Goal: Task Accomplishment & Management: Manage account settings

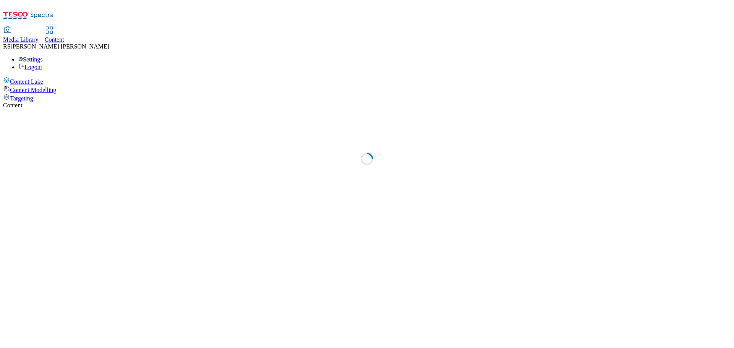
select select "ghs-uk"
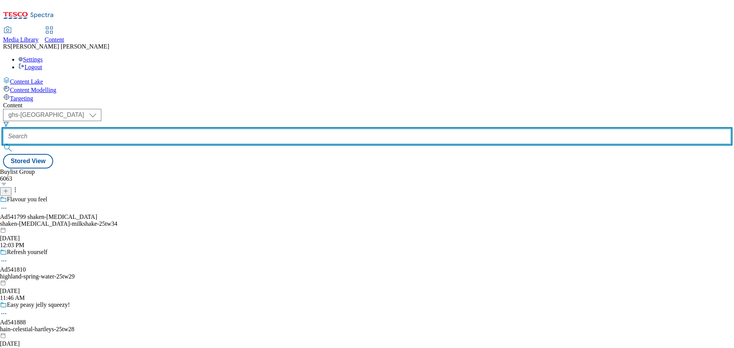
click at [191, 129] on input "text" at bounding box center [366, 136] width 727 height 15
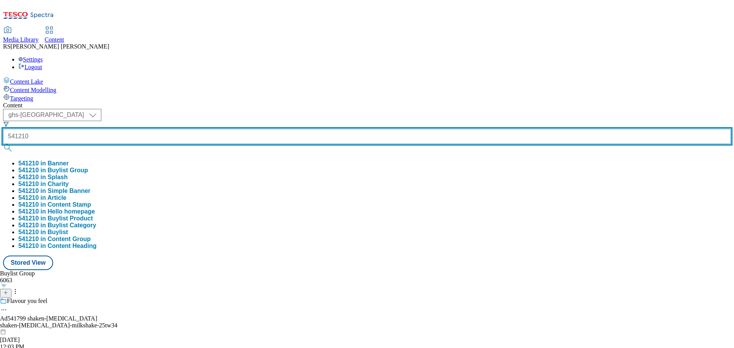
type input "541210"
click at [3, 144] on button "submit" at bounding box center [8, 148] width 11 height 8
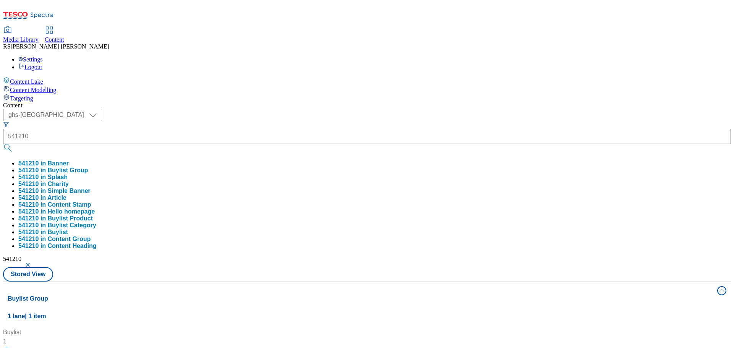
click at [358, 328] on div "Buylist 1 Discover New cesar dry Ad541210 / mars-pet-cesar-25tw23 / mars-pet-ce…" at bounding box center [367, 328] width 718 height 0
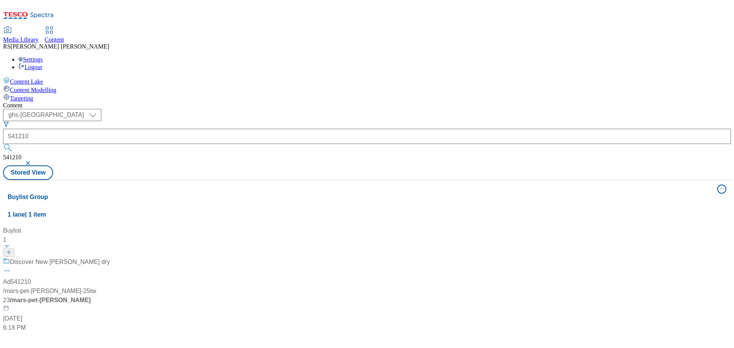
click at [110, 258] on div "Discover New cesar dry Ad541210 / mars-pet-cesar-25tw23 / mars-pet-cesar Jul 28…" at bounding box center [56, 295] width 107 height 75
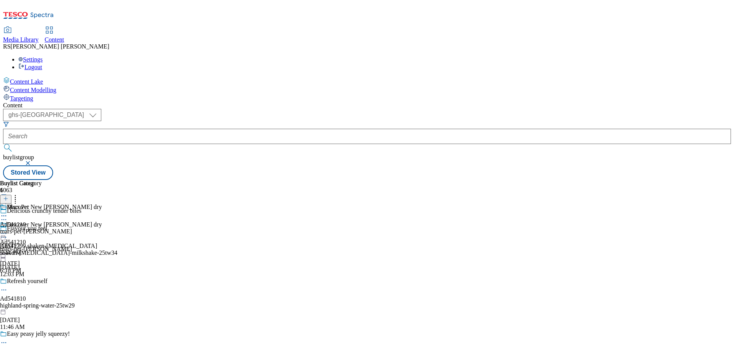
click at [8, 216] on icon at bounding box center [4, 220] width 8 height 8
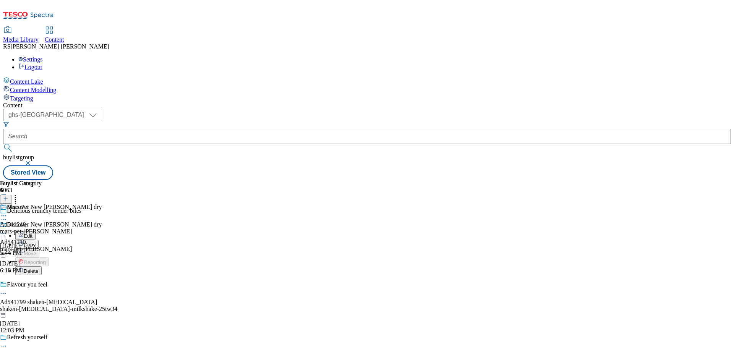
click at [36, 231] on button "Edit" at bounding box center [25, 235] width 20 height 9
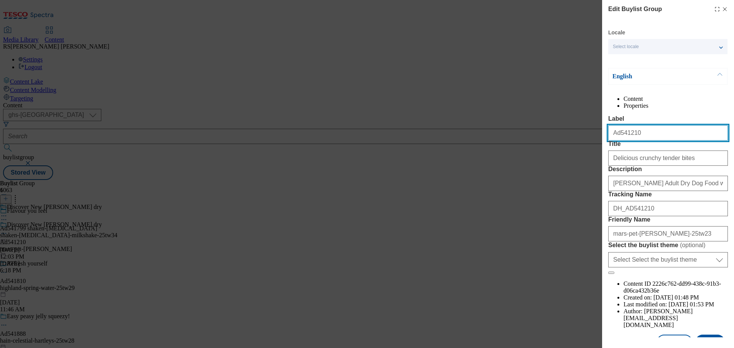
drag, startPoint x: 663, startPoint y: 149, endPoint x: 537, endPoint y: 147, distance: 126.5
click at [537, 147] on div "Edit Buylist Group Locale Select locale English Welsh English Content Propertie…" at bounding box center [367, 174] width 734 height 348
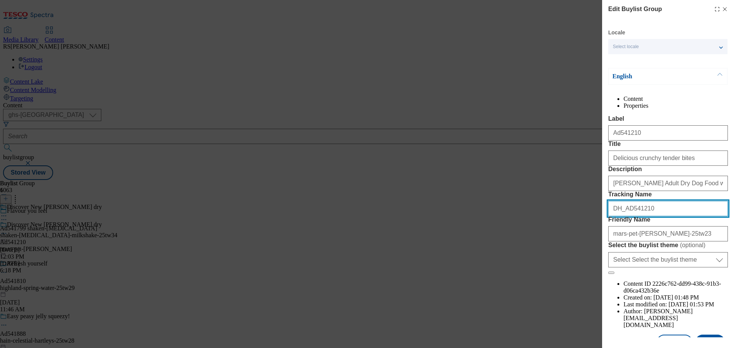
drag, startPoint x: 655, startPoint y: 262, endPoint x: 586, endPoint y: 261, distance: 69.2
click at [586, 261] on div "Edit Buylist Group Locale Select locale English Welsh English Content Propertie…" at bounding box center [367, 174] width 734 height 348
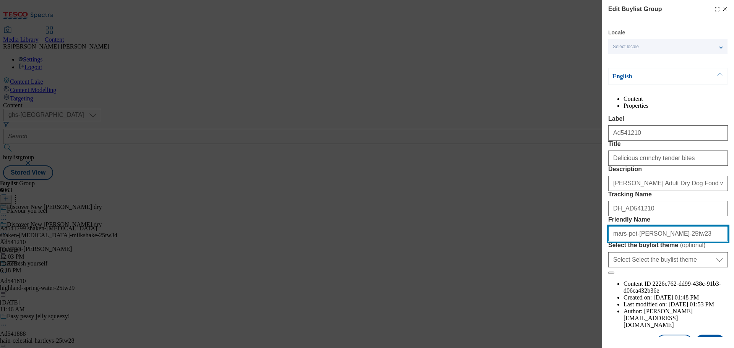
drag, startPoint x: 687, startPoint y: 298, endPoint x: 579, endPoint y: 300, distance: 107.4
click at [579, 300] on div "Edit Buylist Group Locale Select locale English Welsh English Content Propertie…" at bounding box center [367, 174] width 734 height 348
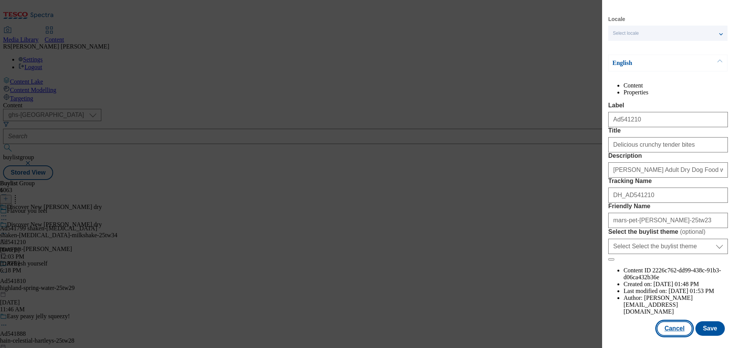
click at [667, 329] on button "Cancel" at bounding box center [673, 328] width 35 height 15
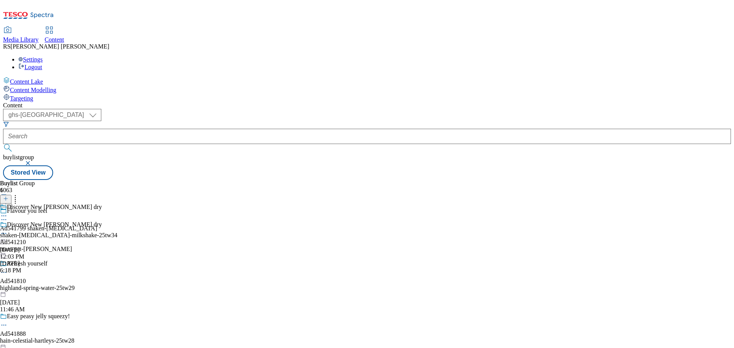
scroll to position [9, 0]
click at [5, 233] on circle at bounding box center [3, 233] width 1 height 1
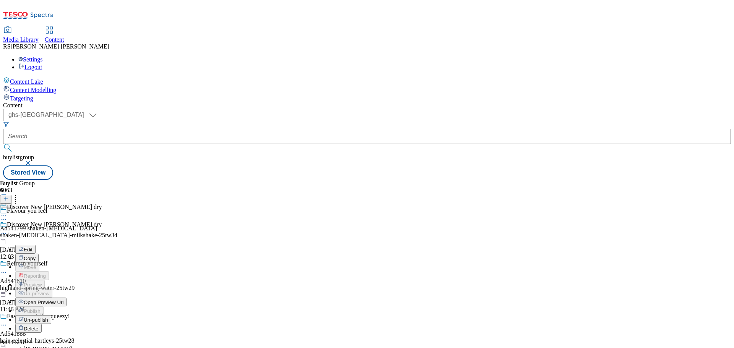
click at [36, 245] on button "Edit" at bounding box center [25, 249] width 20 height 9
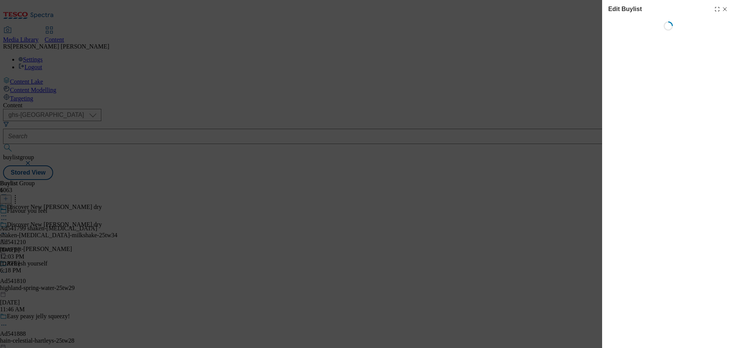
select select "tactical"
select select "supplier funded short term 1-3 weeks"
select select "dunnhumby"
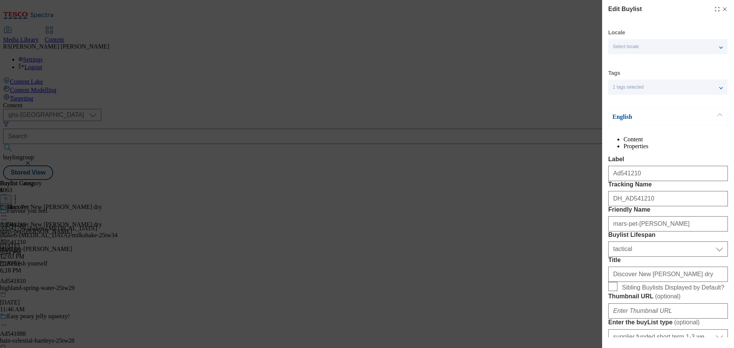
select select "Banner"
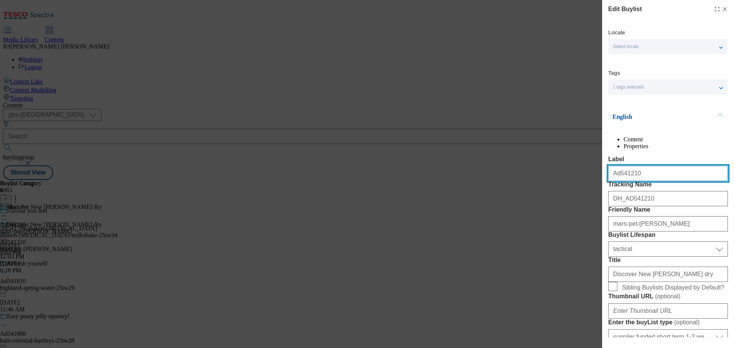
drag, startPoint x: 624, startPoint y: 191, endPoint x: 574, endPoint y: 188, distance: 50.1
click at [574, 188] on div "Edit Buylist Locale Select locale English Welsh Tags 1 tags selected fnf market…" at bounding box center [367, 174] width 734 height 348
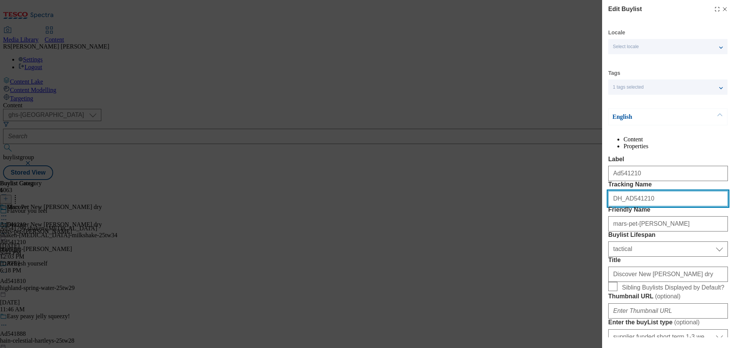
drag, startPoint x: 666, startPoint y: 230, endPoint x: 585, endPoint y: 223, distance: 80.9
click at [585, 223] on div "Edit Buylist Locale Select locale English Welsh Tags 1 tags selected fnf market…" at bounding box center [367, 174] width 734 height 348
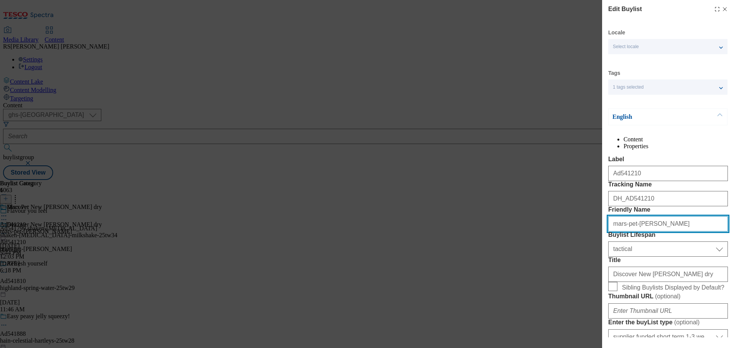
drag, startPoint x: 664, startPoint y: 270, endPoint x: 585, endPoint y: 261, distance: 80.0
click at [585, 261] on div "Edit Buylist Locale Select locale English Welsh Tags 1 tags selected fnf market…" at bounding box center [367, 174] width 734 height 348
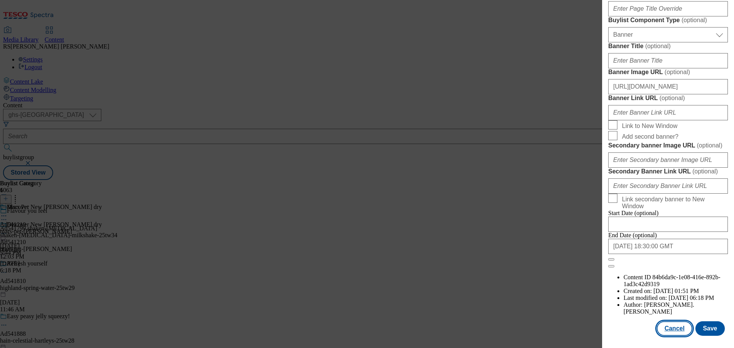
click at [671, 331] on button "Cancel" at bounding box center [673, 328] width 35 height 15
select select "tactical"
select select "supplier funded short term 1-3 weeks"
select select "dunnhumby"
select select "Banner"
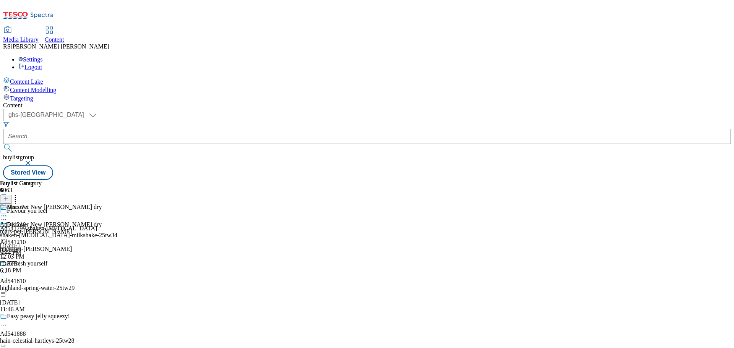
scroll to position [633, 0]
click at [8, 212] on icon at bounding box center [4, 216] width 8 height 8
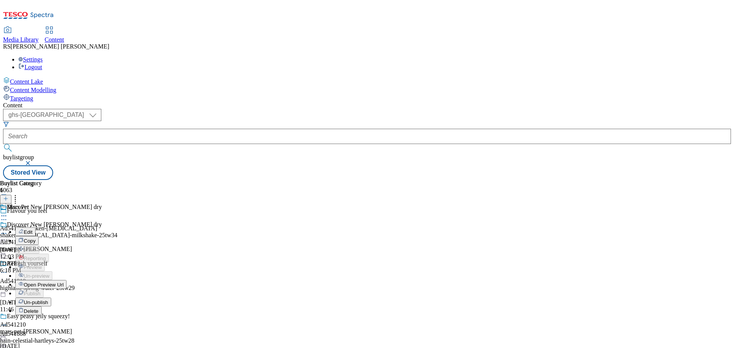
click at [36, 227] on button "Edit" at bounding box center [25, 231] width 20 height 9
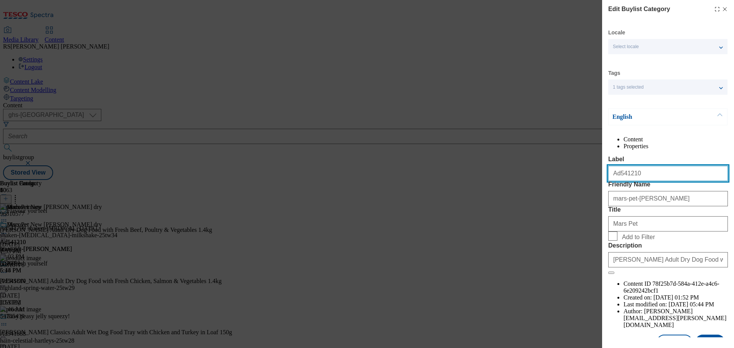
drag, startPoint x: 647, startPoint y: 190, endPoint x: 533, endPoint y: 193, distance: 114.6
click at [533, 193] on div "Edit Buylist Category Locale Select locale English Welsh Tags 1 tags selected f…" at bounding box center [367, 174] width 734 height 348
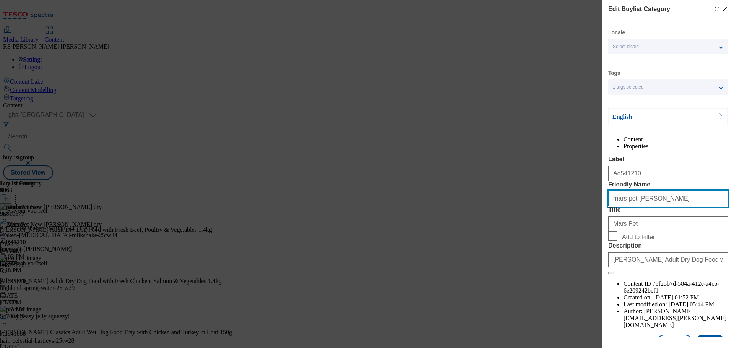
drag, startPoint x: 669, startPoint y: 227, endPoint x: 582, endPoint y: 220, distance: 86.6
click at [579, 219] on div "Edit Buylist Category Locale Select locale English Welsh Tags 1 tags selected f…" at bounding box center [367, 174] width 734 height 348
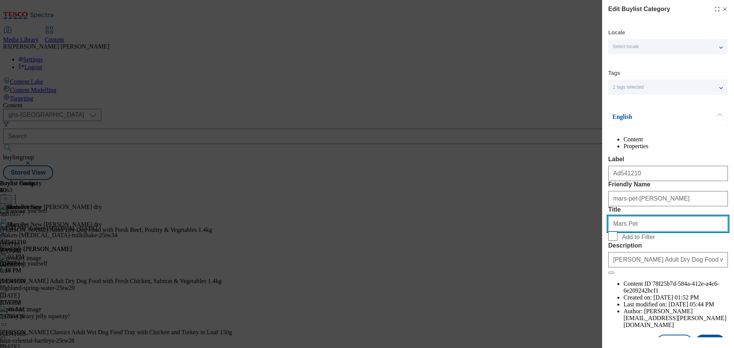
drag, startPoint x: 651, startPoint y: 265, endPoint x: 564, endPoint y: 261, distance: 87.6
click at [564, 261] on div "Edit Buylist Category Locale Select locale English Welsh Tags 1 tags selected f…" at bounding box center [367, 174] width 734 height 348
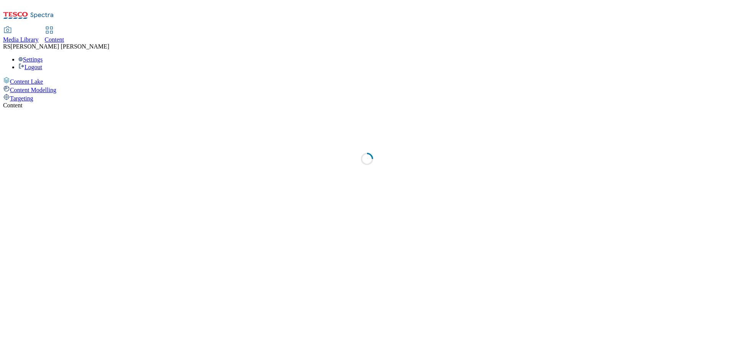
select select "ghs-uk"
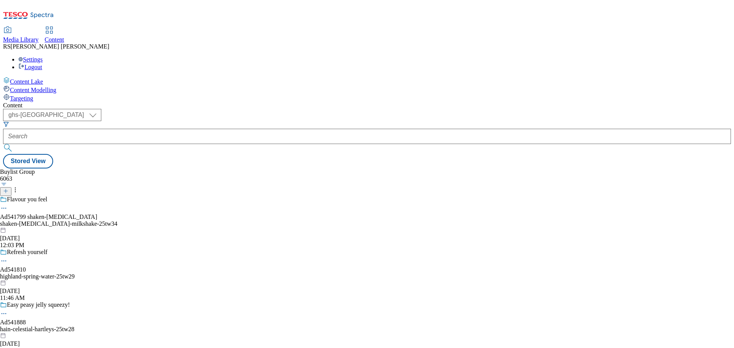
click at [8, 188] on icon at bounding box center [5, 190] width 5 height 5
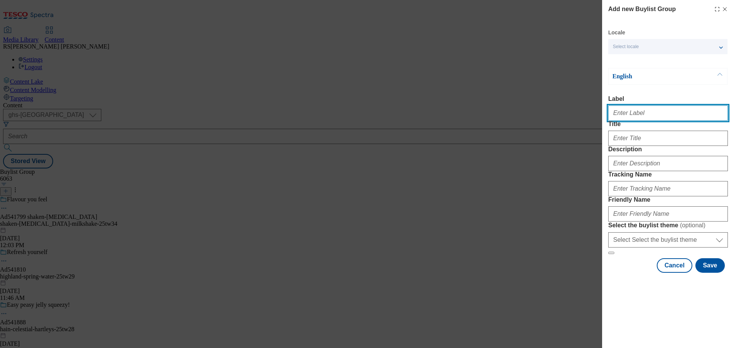
click at [641, 111] on input "Label" at bounding box center [668, 112] width 120 height 15
paste input "Ad541210"
type input "Ad541210"
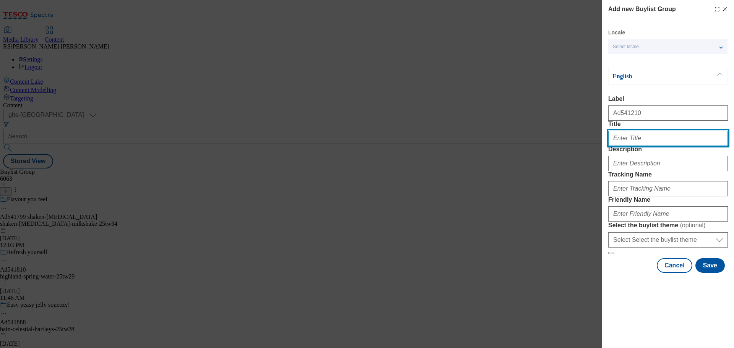
click at [626, 146] on input "Title" at bounding box center [668, 138] width 120 height 15
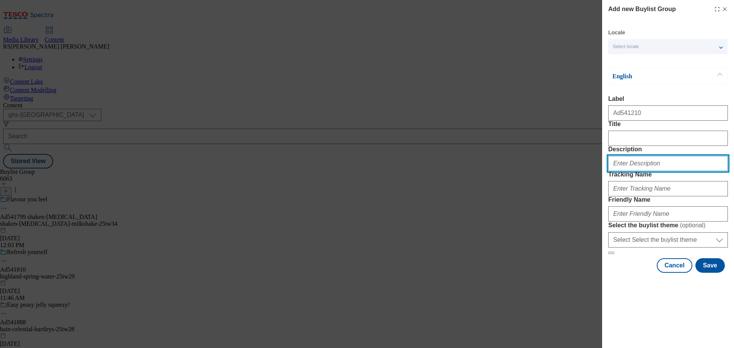
click at [630, 171] on input "Description" at bounding box center [668, 163] width 120 height 15
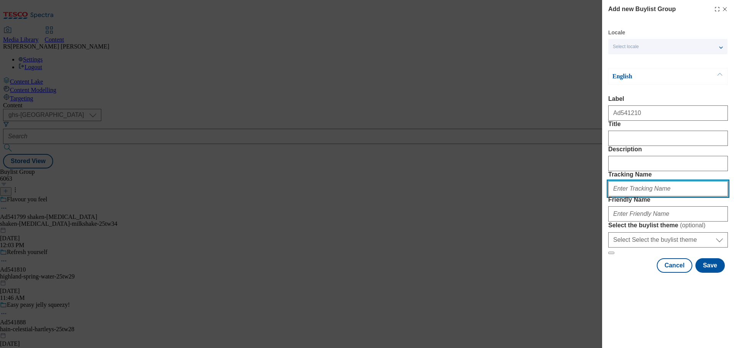
click at [636, 196] on input "Tracking Name" at bounding box center [668, 188] width 120 height 15
paste input "DH_AD541210"
type input "DH_AD541210"
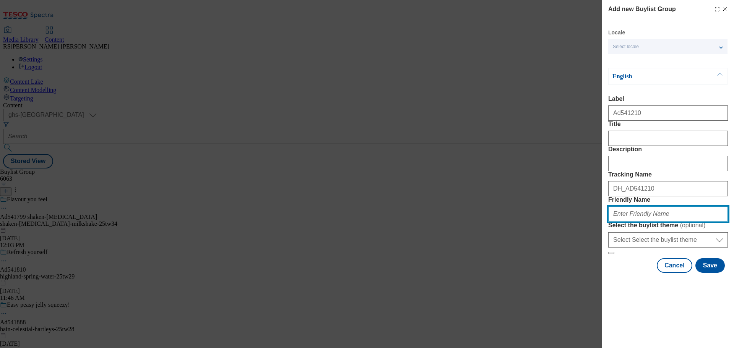
click at [624, 222] on input "Friendly Name" at bounding box center [668, 213] width 120 height 15
paste input "mars-pet-cesar-25tw23"
type input "mars-pet-cesar-25tw23"
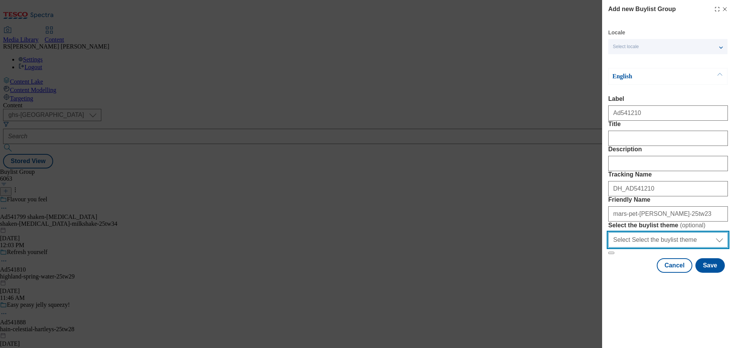
click at [655, 248] on select "Select Select the buylist theme default fandf" at bounding box center [668, 239] width 120 height 15
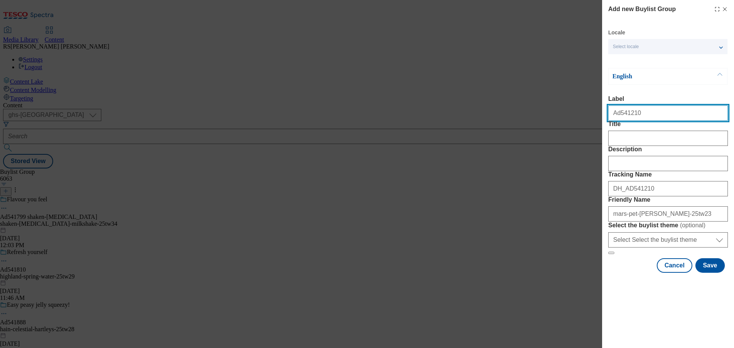
click at [650, 117] on input "Ad541210" at bounding box center [668, 112] width 120 height 15
drag, startPoint x: 650, startPoint y: 118, endPoint x: 617, endPoint y: 128, distance: 34.2
click at [617, 128] on form "Label Ad541210 Title Description Tracking Name DH_AD541210 Friendly Name mars-p…" at bounding box center [668, 175] width 120 height 159
paste input "77"
type input "Ad541770"
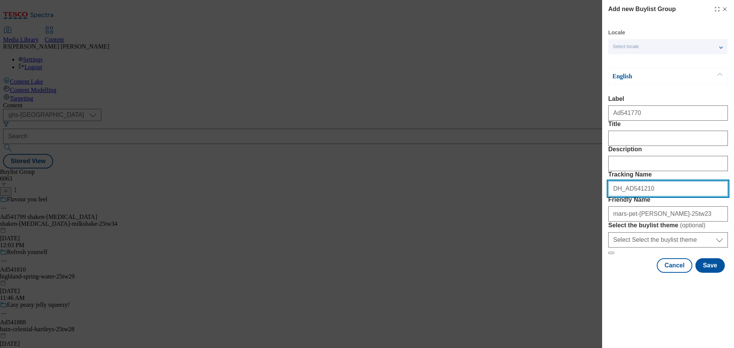
drag, startPoint x: 654, startPoint y: 233, endPoint x: 627, endPoint y: 240, distance: 28.7
click at [627, 240] on form "Label Ad541770 Title Description Tracking Name DH_AD541210 Friendly Name mars-p…" at bounding box center [668, 175] width 120 height 159
paste input "77"
type input "DH_AD541770"
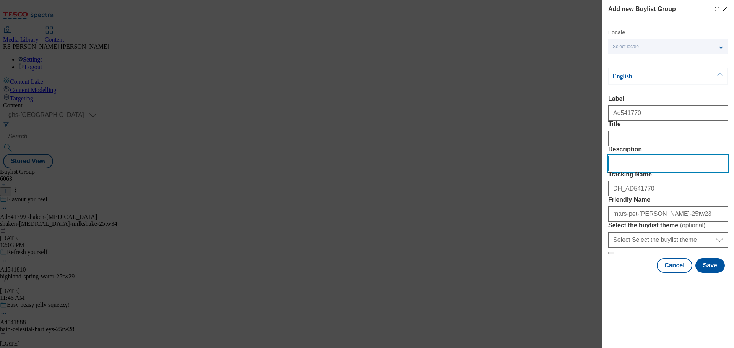
click at [636, 171] on input "Description" at bounding box center [668, 163] width 120 height 15
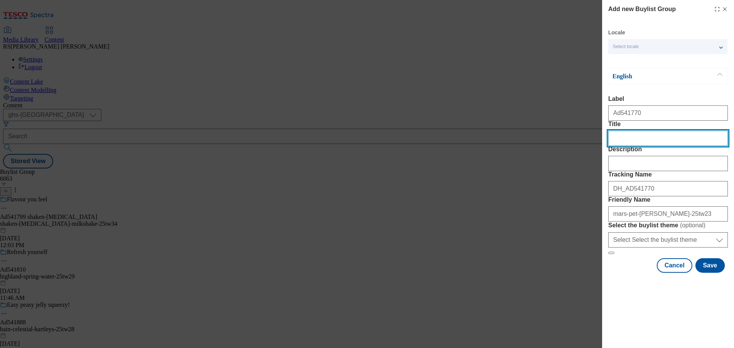
click at [633, 146] on input "Title" at bounding box center [668, 138] width 120 height 15
type input "One. More. Spoon."
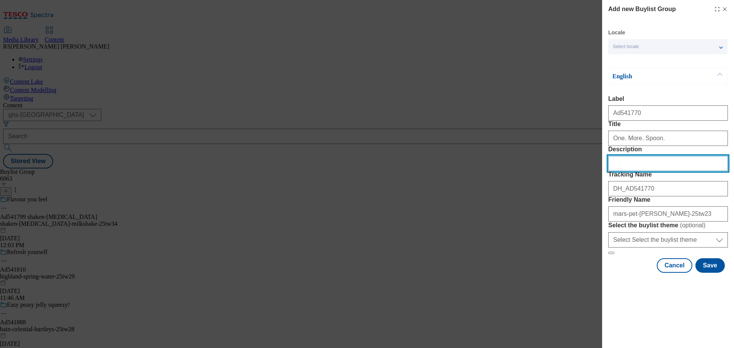
click at [627, 171] on input "Description" at bounding box center [668, 163] width 120 height 15
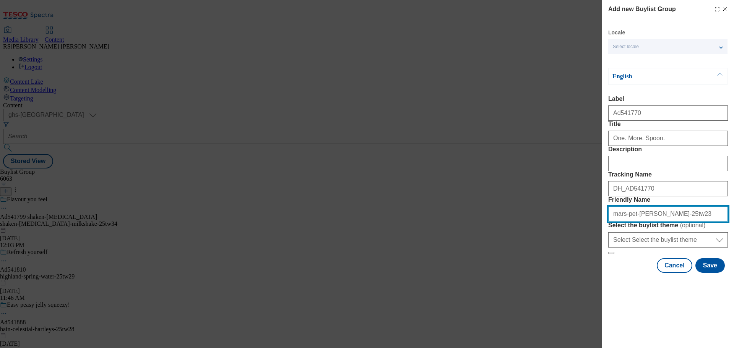
drag, startPoint x: 632, startPoint y: 271, endPoint x: 595, endPoint y: 271, distance: 37.4
click at [595, 271] on div "Add new Buylist Group Locale Select locale English Welsh English Label Ad541770…" at bounding box center [367, 174] width 734 height 348
paste input "Pip & Nu"
click at [624, 222] on input "Pip & Nu-cesar-25tw23" at bounding box center [668, 213] width 120 height 15
click at [630, 222] on input "Pip & Nu-cesar-25tw23" at bounding box center [668, 213] width 120 height 15
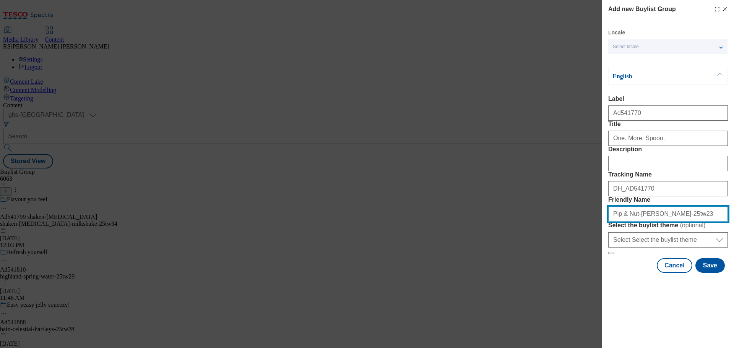
click at [625, 222] on input "Pip & Nut-cesar-25tw23" at bounding box center [668, 213] width 120 height 15
click at [640, 222] on input "pip-and-nut-cesar-25tw23" at bounding box center [668, 213] width 120 height 15
click at [653, 222] on input "pip-and-nut-cesar-25tw23" at bounding box center [668, 213] width 120 height 15
click at [693, 222] on input "pip-and-nut-peanut-butter-25tw23" at bounding box center [668, 213] width 120 height 15
type input "pip-and-nut-peanut-butter-25tw28"
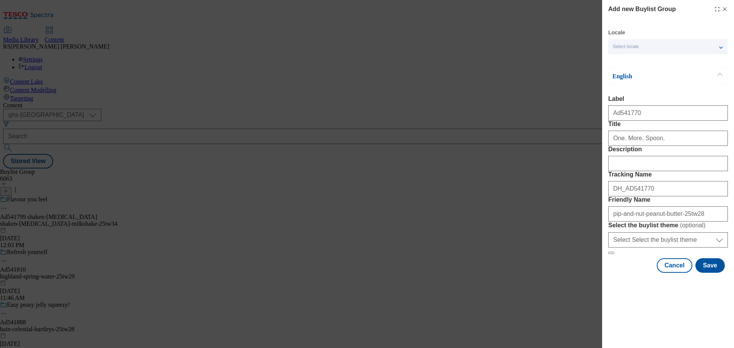
click at [409, 190] on div "Add new Buylist Group Locale Select locale English Welsh English Label Ad541770…" at bounding box center [367, 174] width 734 height 348
click at [704, 273] on button "Save" at bounding box center [709, 265] width 29 height 15
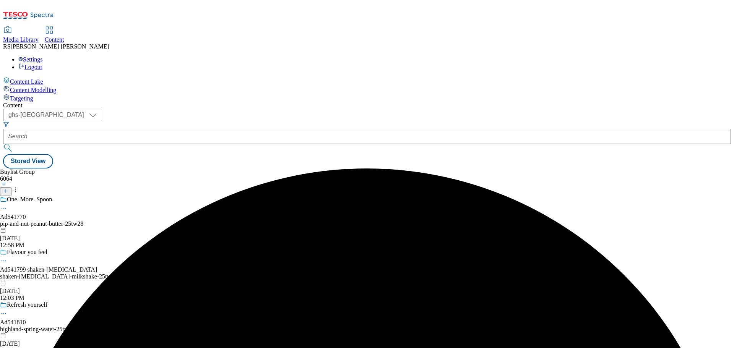
click at [123, 196] on div "One. More. Spoon." at bounding box center [61, 205] width 123 height 18
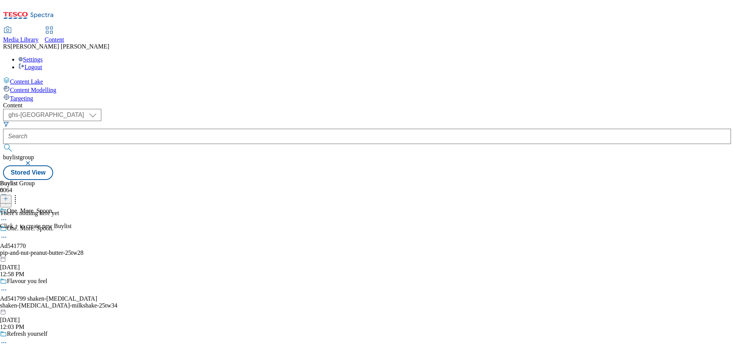
click at [11, 195] on button at bounding box center [5, 199] width 11 height 9
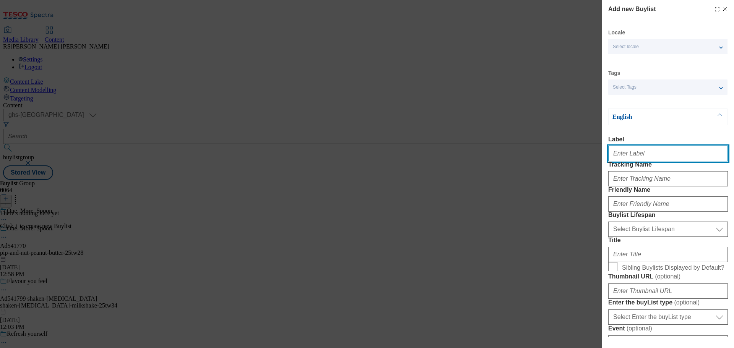
click at [638, 157] on input "Label" at bounding box center [668, 153] width 120 height 15
paste input "Ad541210"
type input "Ad541210"
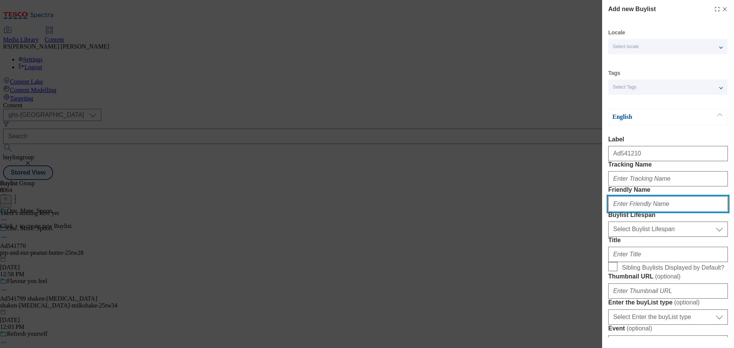
click at [627, 212] on input "Friendly Name" at bounding box center [668, 203] width 120 height 15
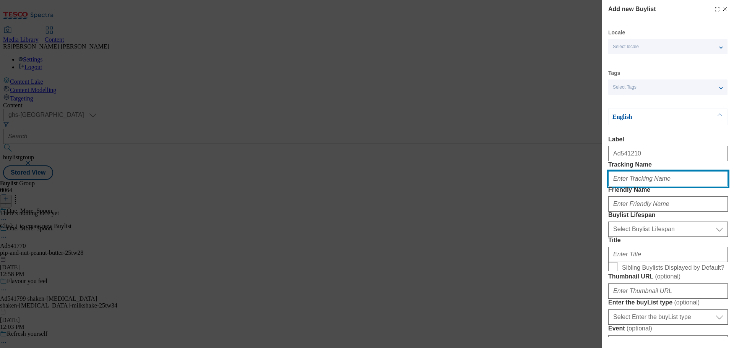
click at [621, 186] on input "Tracking Name" at bounding box center [668, 178] width 120 height 15
paste input "DH_AD541210"
type input "DH_AD541210"
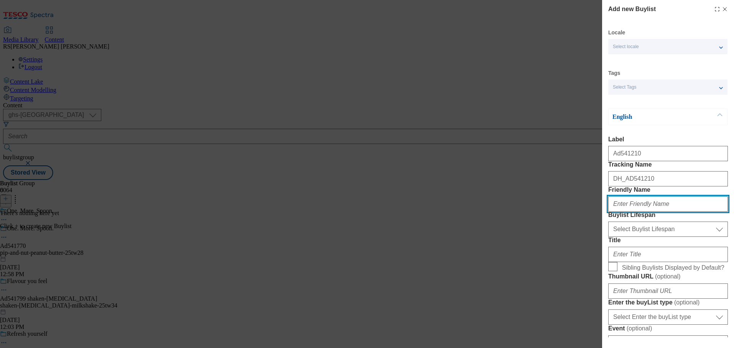
click at [642, 212] on input "Friendly Name" at bounding box center [668, 203] width 120 height 15
paste input "mars-pet-cesar"
type input "mars-pet-cesar"
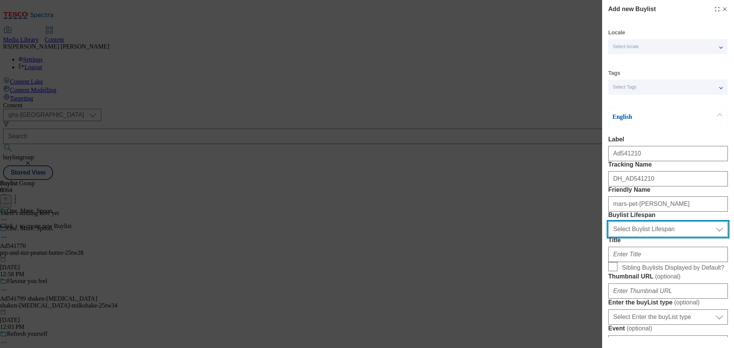
click at [648, 237] on select "Select Buylist Lifespan evergreen seasonal tactical" at bounding box center [668, 229] width 120 height 15
select select "tactical"
click at [608, 237] on select "Select Buylist Lifespan evergreen seasonal tactical" at bounding box center [668, 229] width 120 height 15
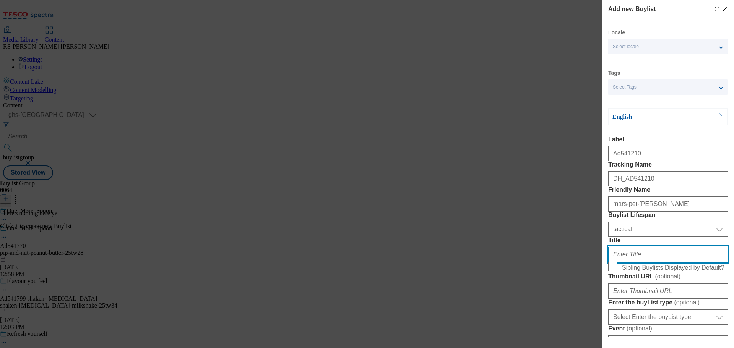
click at [635, 262] on input "Title" at bounding box center [668, 254] width 120 height 15
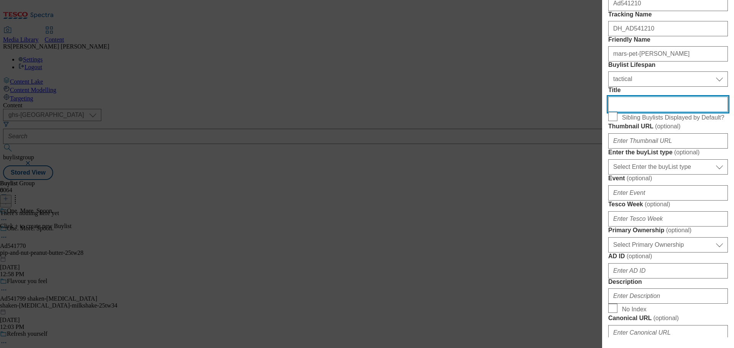
scroll to position [153, 0]
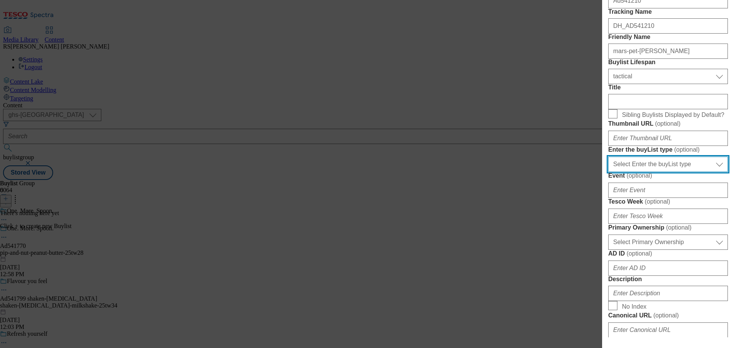
click at [653, 172] on select "Select Enter the buyList type event supplier funded long term >4 weeks supplier…" at bounding box center [668, 164] width 120 height 15
select select "supplier funded short term 1-3 weeks"
click at [608, 172] on select "Select Enter the buyList type event supplier funded long term >4 weeks supplier…" at bounding box center [668, 164] width 120 height 15
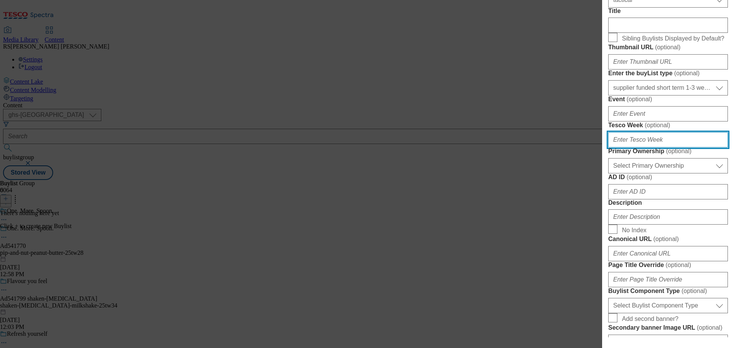
click at [633, 147] on input "Tesco Week ( optional )" at bounding box center [668, 139] width 120 height 15
type input "28"
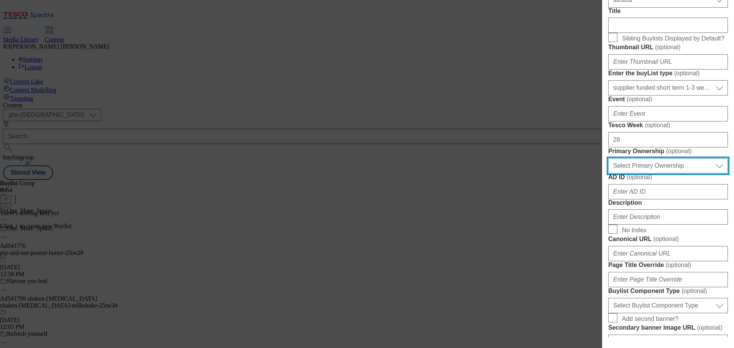
click at [648, 173] on select "Select Primary Ownership tesco dunnhumby" at bounding box center [668, 165] width 120 height 15
select select "dunnhumby"
click at [608, 173] on select "Select Primary Ownership tesco dunnhumby" at bounding box center [668, 165] width 120 height 15
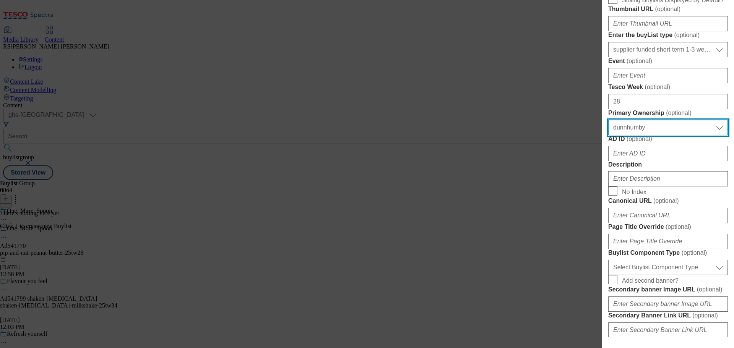
scroll to position [344, 0]
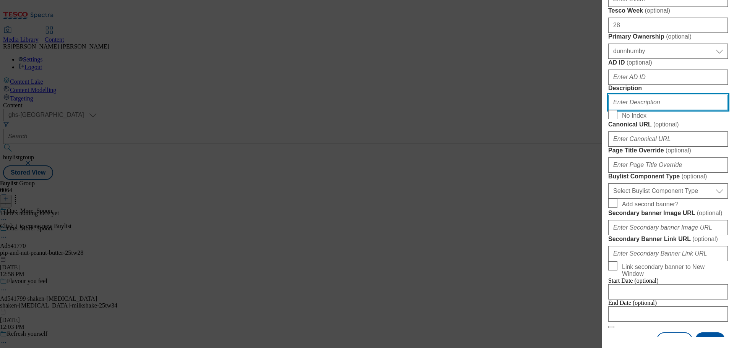
click at [633, 110] on input "Description" at bounding box center [668, 102] width 120 height 15
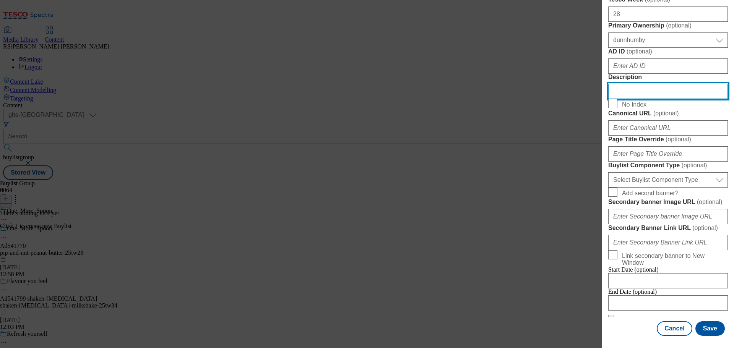
scroll to position [458, 0]
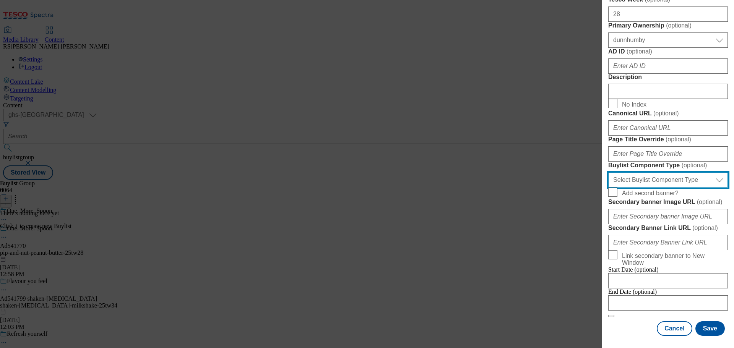
drag, startPoint x: 675, startPoint y: 279, endPoint x: 669, endPoint y: 279, distance: 5.3
click at [675, 188] on select "Select Buylist Component Type Banner Competition Header Meal" at bounding box center [668, 179] width 120 height 15
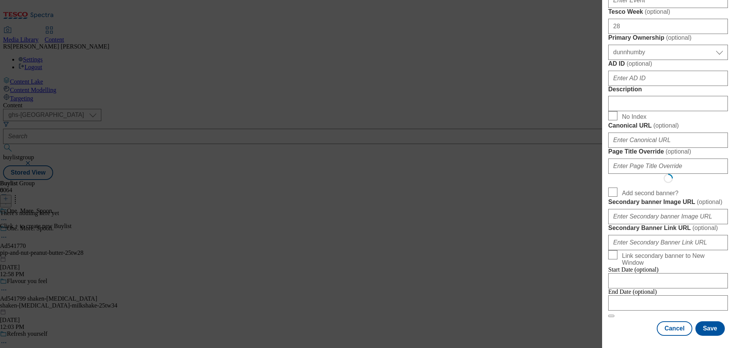
select select "Banner"
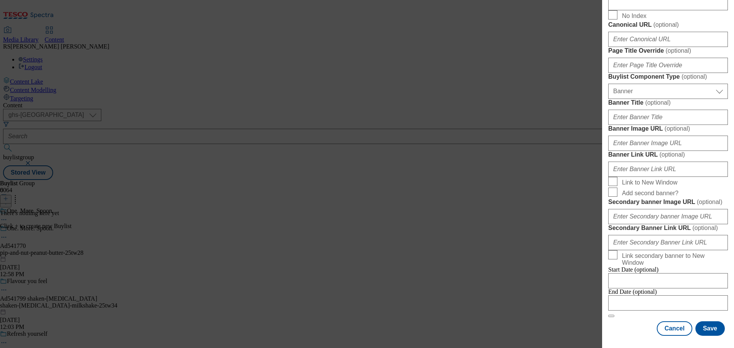
scroll to position [770, 0]
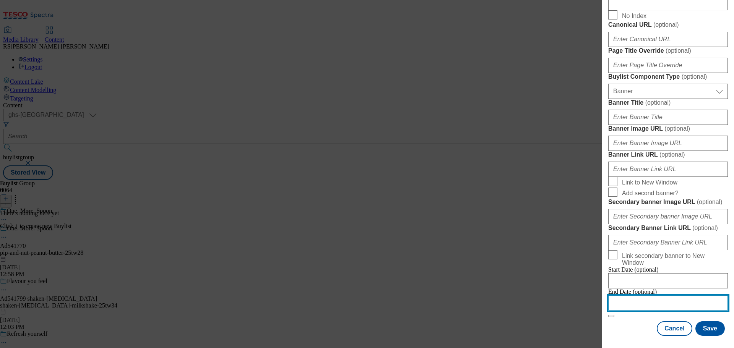
click at [666, 297] on input "Modal" at bounding box center [668, 302] width 120 height 15
select select "2025"
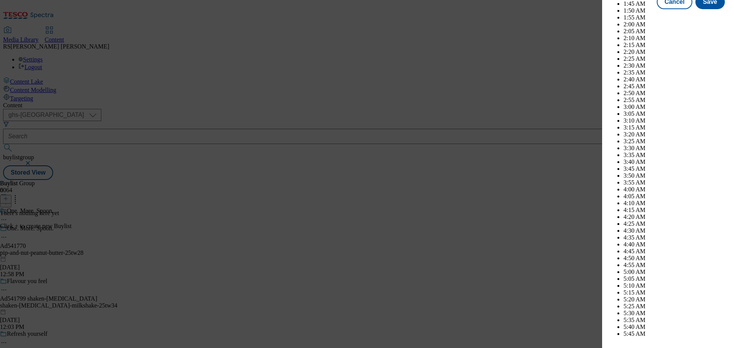
scroll to position [2185, 0]
select select "November"
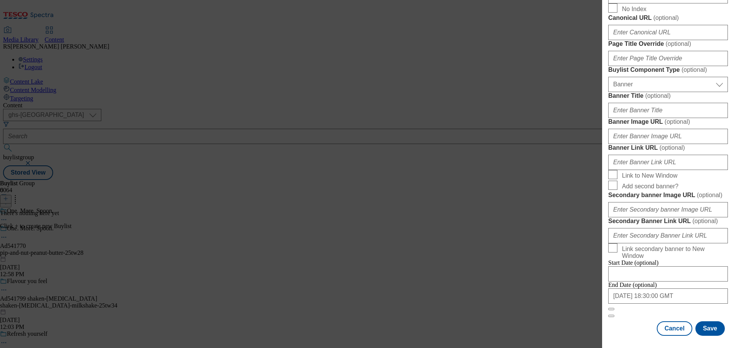
click at [634, 311] on div "End Date (optional) 2025-11-28 18:30:00 GMT" at bounding box center [668, 296] width 120 height 29
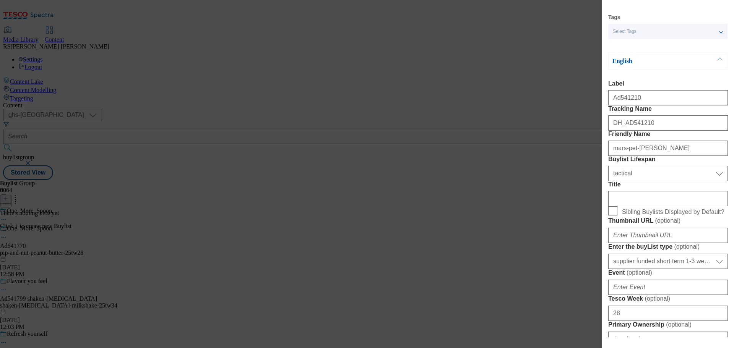
scroll to position [0, 0]
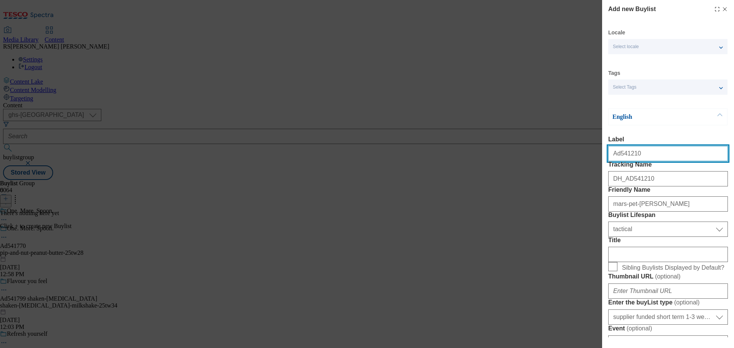
drag, startPoint x: 646, startPoint y: 154, endPoint x: 619, endPoint y: 160, distance: 27.6
click at [619, 160] on input "Ad541210" at bounding box center [668, 153] width 120 height 15
paste input "mars-pet-cesar"
paste input "77"
type input "Ad541770"
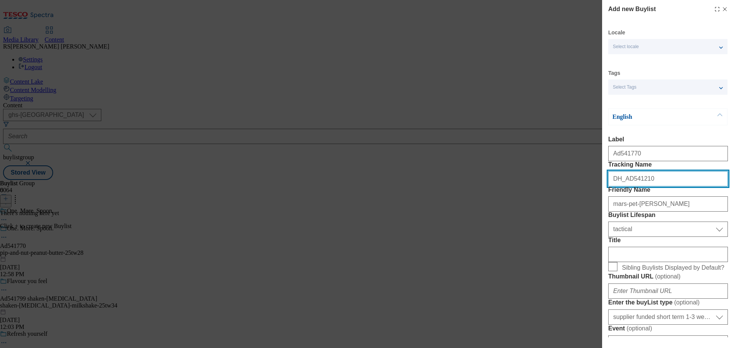
drag, startPoint x: 651, startPoint y: 194, endPoint x: 626, endPoint y: 203, distance: 26.1
click at [626, 186] on div "DH_AD541210" at bounding box center [668, 177] width 120 height 18
paste input "77"
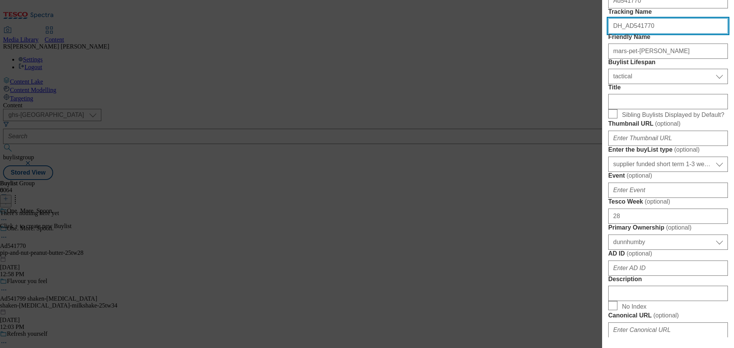
scroll to position [267, 0]
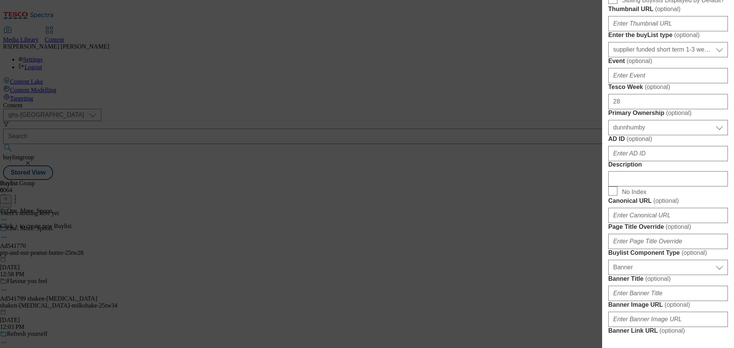
type input "DH_AD541770"
click at [637, 161] on input "AD ID ( optional )" at bounding box center [668, 153] width 120 height 15
paste input "541770"
type input "541770"
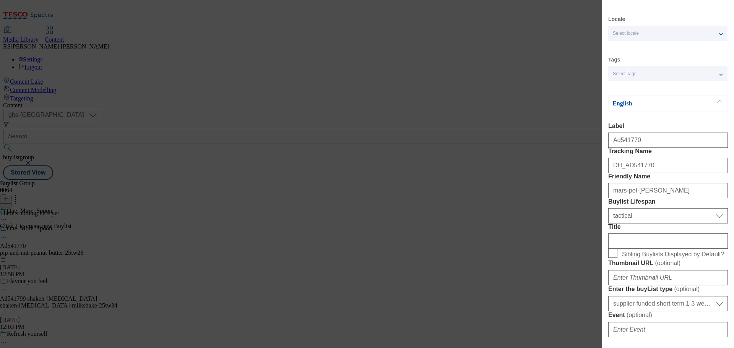
scroll to position [0, 0]
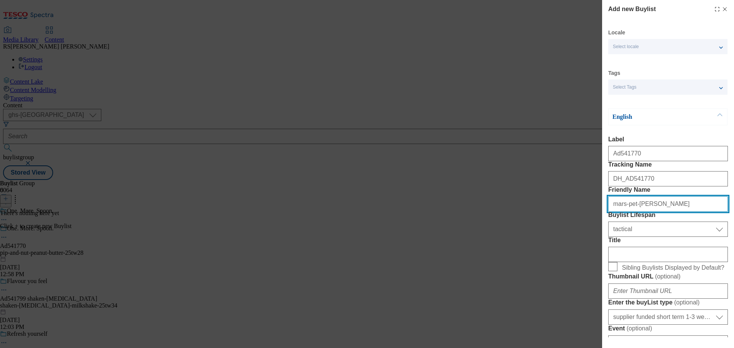
drag, startPoint x: 662, startPoint y: 232, endPoint x: 546, endPoint y: 226, distance: 116.7
click at [546, 226] on div "Add new Buylist Locale Select locale English Welsh Tags Select Tags fnf marketp…" at bounding box center [367, 174] width 734 height 348
paste input "pip-and-nut-peanut-butte"
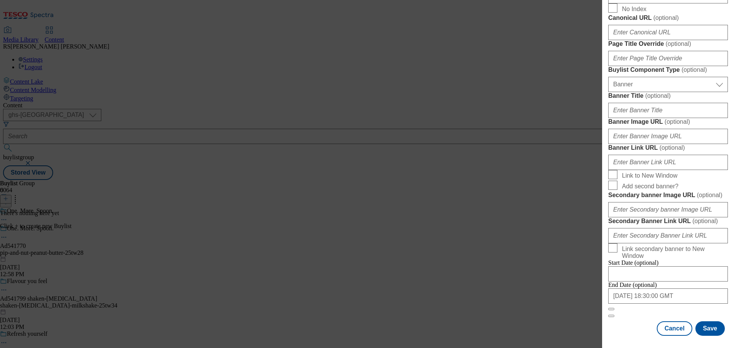
scroll to position [770, 0]
type input "pip-and-nut-peanut-butter"
click at [701, 329] on button "Save" at bounding box center [709, 328] width 29 height 15
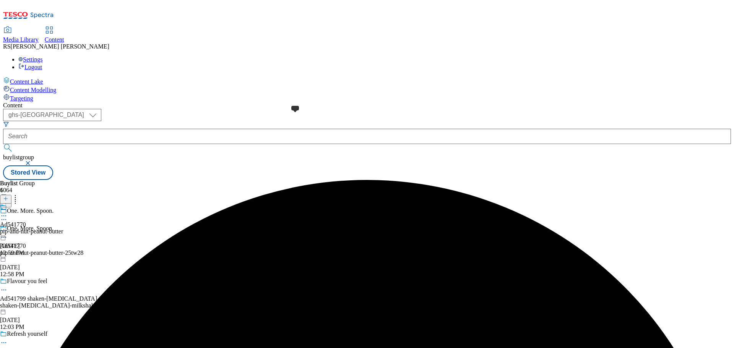
click at [7, 204] on span at bounding box center [7, 208] width 0 height 8
click at [7, 221] on span at bounding box center [7, 225] width 0 height 8
click at [8, 196] on icon at bounding box center [5, 198] width 5 height 5
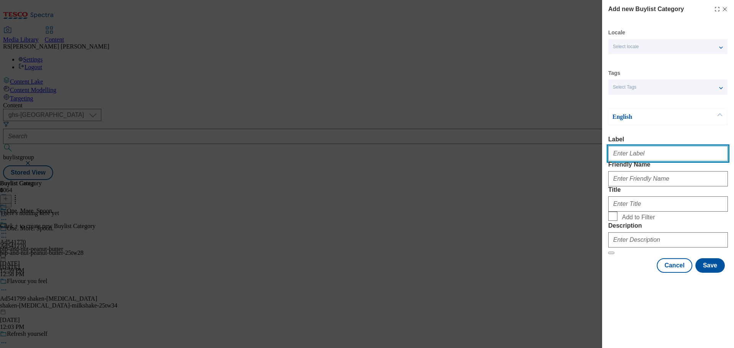
click at [624, 157] on input "Label" at bounding box center [668, 153] width 120 height 15
paste input "Ad541210"
type input "Ad541210"
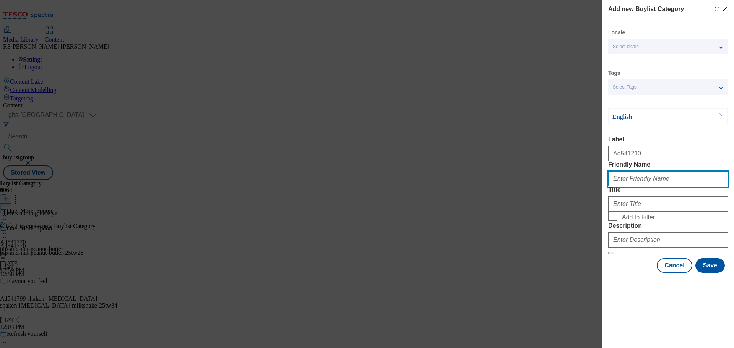
click at [644, 186] on input "Friendly Name" at bounding box center [668, 178] width 120 height 15
paste input "mars-pet-cesar"
type input "mars-pet-cesar"
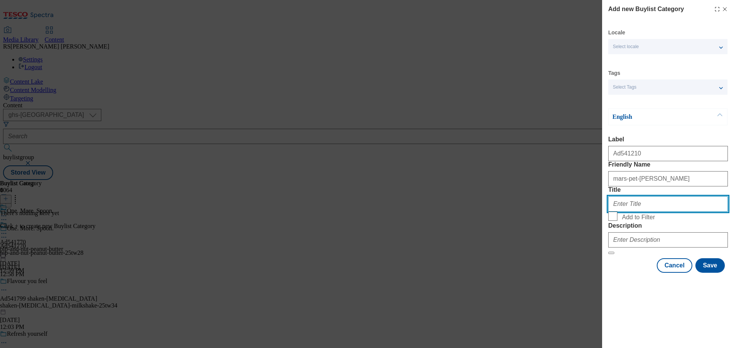
click at [651, 212] on input "Title" at bounding box center [668, 203] width 120 height 15
paste input "Mars Pet"
type input "Mars Pet"
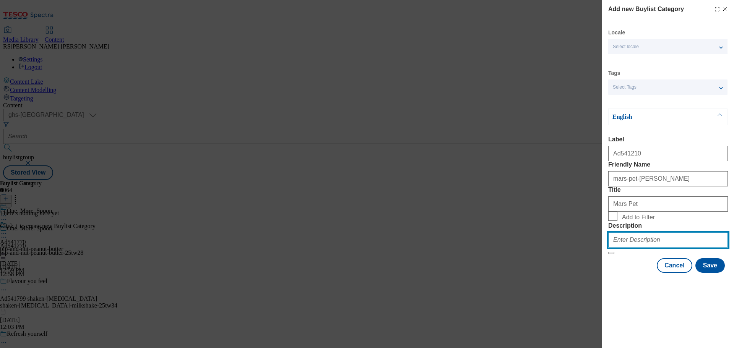
click at [642, 248] on input "Description" at bounding box center [668, 239] width 120 height 15
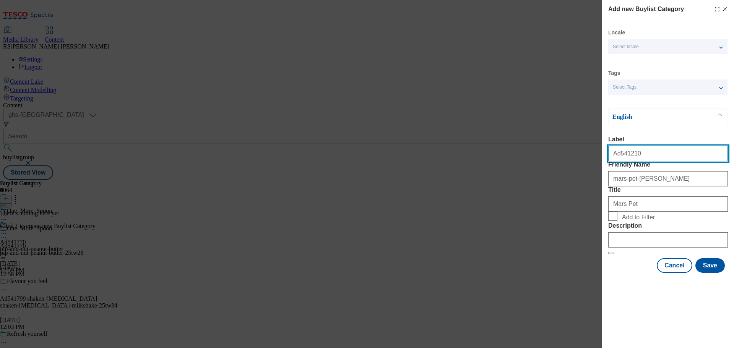
drag, startPoint x: 643, startPoint y: 159, endPoint x: 618, endPoint y: 162, distance: 25.4
click at [618, 161] on input "Ad541210" at bounding box center [668, 153] width 120 height 15
paste input "77"
type input "Ad541770"
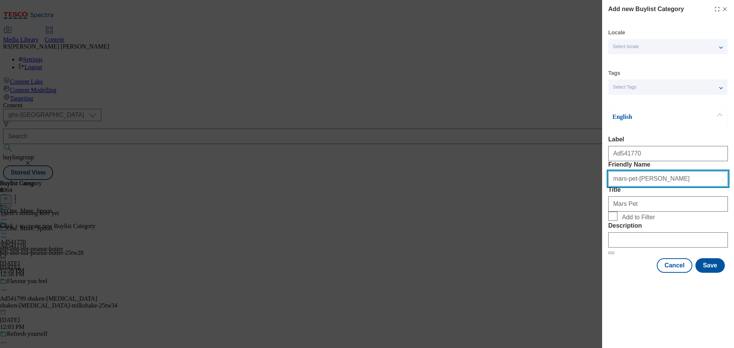
click at [652, 186] on input "mars-pet-cesar" at bounding box center [668, 178] width 120 height 15
drag, startPoint x: 610, startPoint y: 196, endPoint x: 577, endPoint y: 196, distance: 33.2
click at [577, 196] on div "Add new Buylist Category Locale Select locale English Welsh Tags Select Tags fn…" at bounding box center [367, 174] width 734 height 348
paste input "pip-and-nut-peanut-butte"
type input "pip-and-nut-peanut-butter"
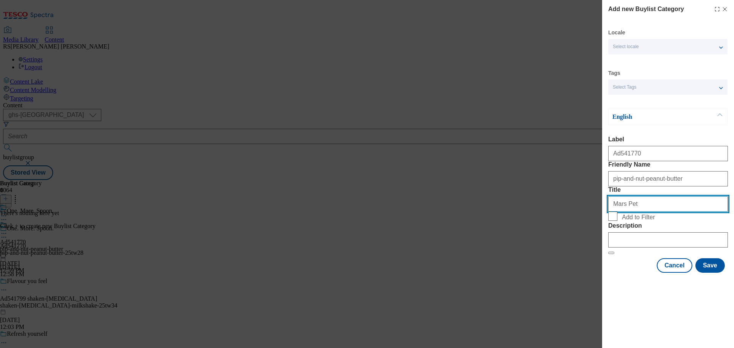
click at [641, 212] on input "Mars Pet" at bounding box center [668, 203] width 120 height 15
drag, startPoint x: 656, startPoint y: 232, endPoint x: 564, endPoint y: 233, distance: 92.8
click at [563, 232] on div "Add new Buylist Category Locale Select locale English Welsh Tags Select Tags fn…" at bounding box center [367, 174] width 734 height 348
paste input "Pip & Nut Ltd"
type input "Pip & Nut Ltd"
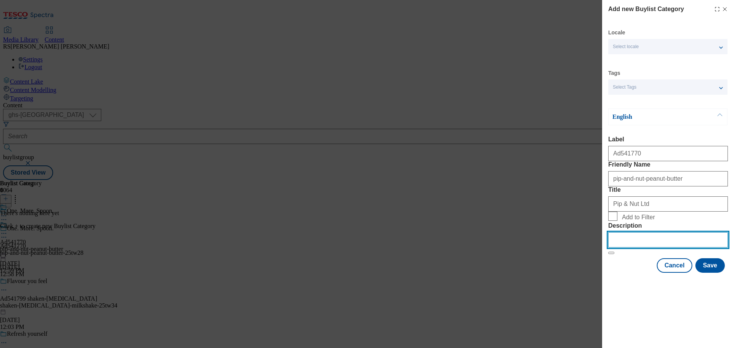
click at [679, 248] on input "Description" at bounding box center [668, 239] width 120 height 15
click at [706, 273] on button "Save" at bounding box center [709, 265] width 29 height 15
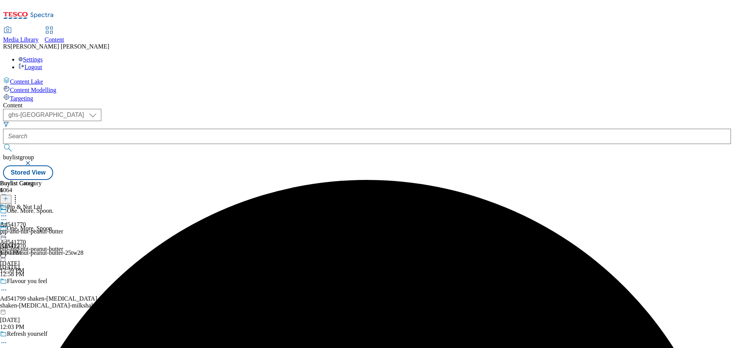
click at [63, 204] on div "Pip & Nut Ltd Ad541770 pip-and-nut-peanut-butter Aug 28, 2025 1:00 PM" at bounding box center [31, 230] width 63 height 53
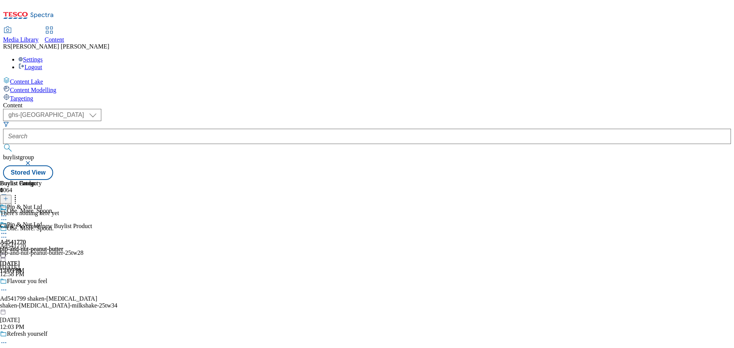
click at [63, 221] on div "Pip & Nut Ltd Ad541770 pip-and-nut-peanut-butter Aug 28, 2025 1:00 PM" at bounding box center [31, 247] width 63 height 53
click at [8, 196] on icon at bounding box center [5, 198] width 5 height 5
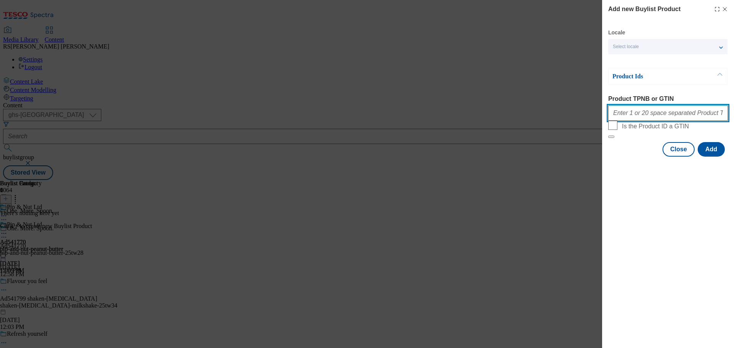
click at [639, 118] on input "Product TPNB or GTIN" at bounding box center [668, 112] width 120 height 15
paste input "89452423 89451015 91379254 91265430 89626420 93285246 93274046 90722028 90607494"
type input "89452423 89451015 91379254 91265430 89626420 93285246 93274046 90722028 90607494"
click at [608, 136] on button "Modal" at bounding box center [611, 137] width 6 height 2
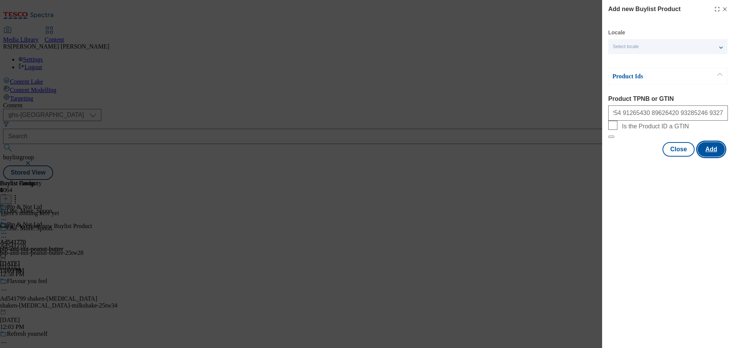
click at [704, 157] on button "Add" at bounding box center [710, 149] width 27 height 15
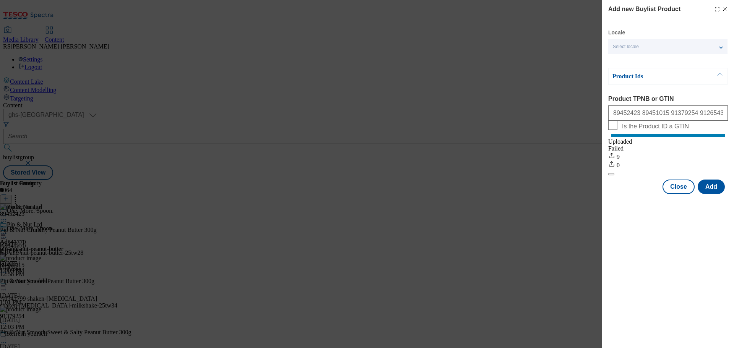
click at [727, 11] on icon "Modal" at bounding box center [724, 9] width 6 height 6
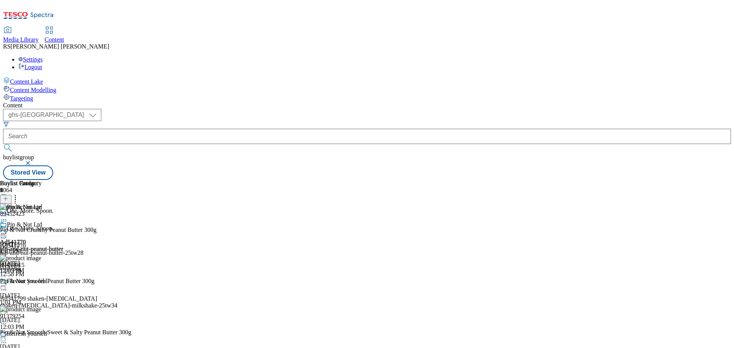
click at [8, 233] on icon at bounding box center [4, 237] width 8 height 8
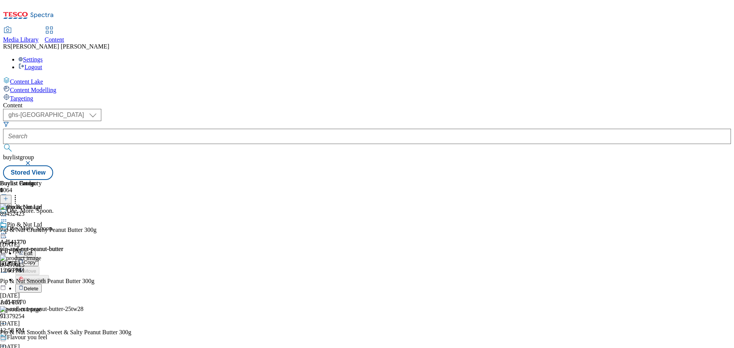
click at [36, 249] on button "Edit" at bounding box center [25, 253] width 20 height 9
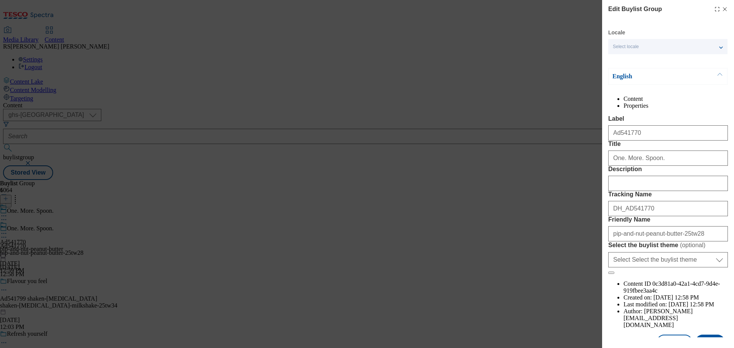
click at [638, 236] on form "Label Ad541770 Title One. More. Spoon. Description Tracking Name DH_AD541770 Fr…" at bounding box center [668, 194] width 120 height 159
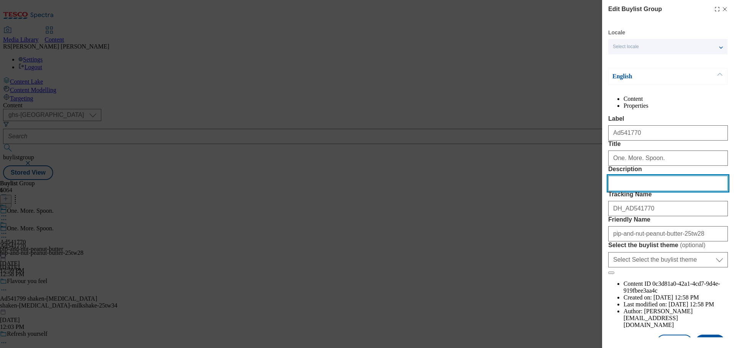
click at [631, 191] on input "Description" at bounding box center [668, 183] width 120 height 15
paste input "Pip & Nut Crunchy Peanut Butter 300g"
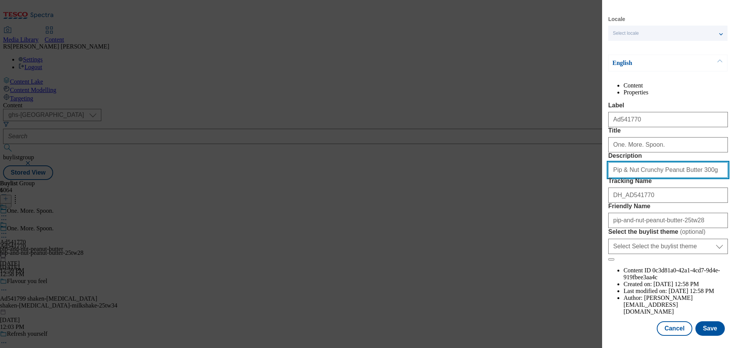
scroll to position [42, 0]
type input "Pip & Nut Crunchy Peanut Butter 300g"
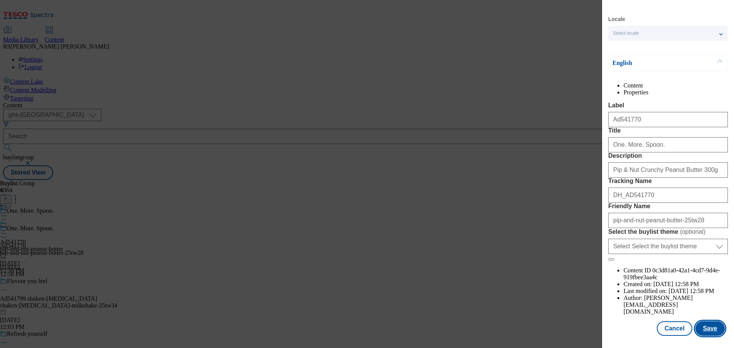
click at [700, 326] on button "Save" at bounding box center [709, 328] width 29 height 15
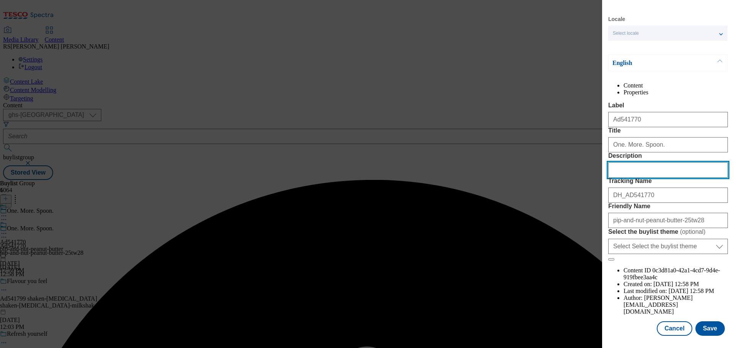
click at [662, 178] on input "Description" at bounding box center [668, 169] width 120 height 15
paste input "Pip & Nut Crunchy Peanut Butter 300g"
type input "Pip & Nut Crunchy Peanut Butter 300g"
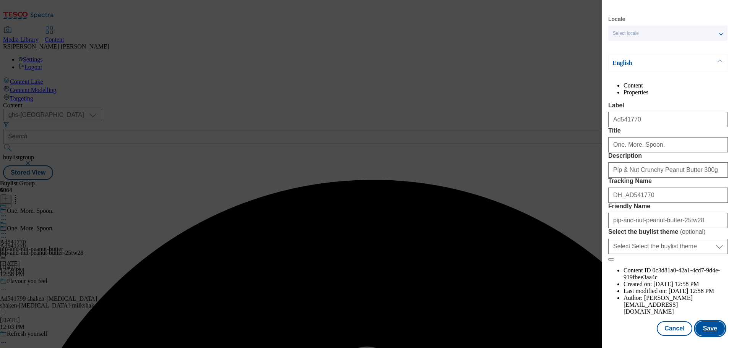
click at [703, 330] on button "Save" at bounding box center [709, 328] width 29 height 15
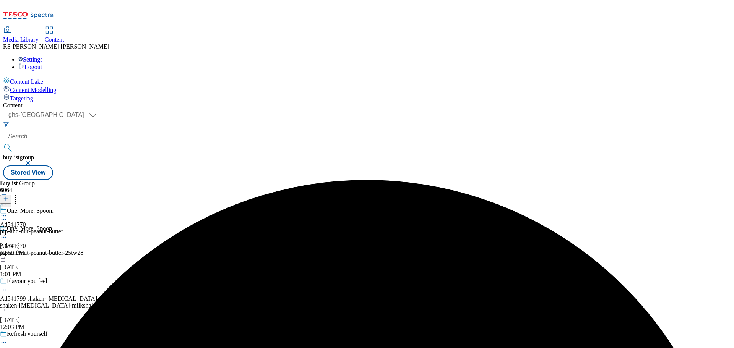
click at [8, 212] on icon at bounding box center [4, 216] width 8 height 8
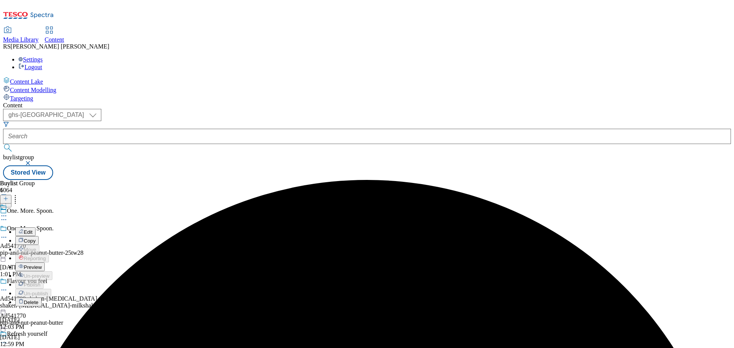
click at [36, 227] on button "Edit" at bounding box center [25, 231] width 20 height 9
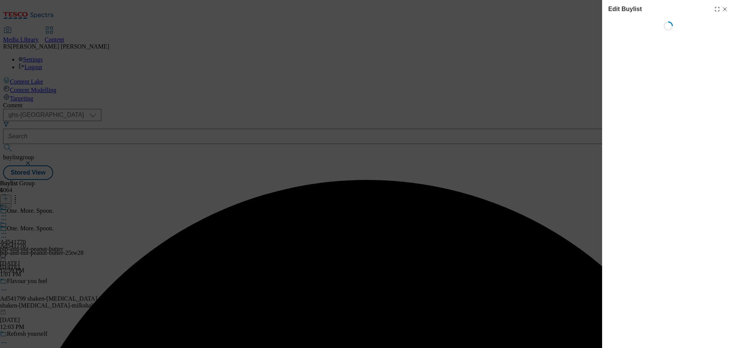
select select "tactical"
select select "supplier funded short term 1-3 weeks"
select select "dunnhumby"
select select "Banner"
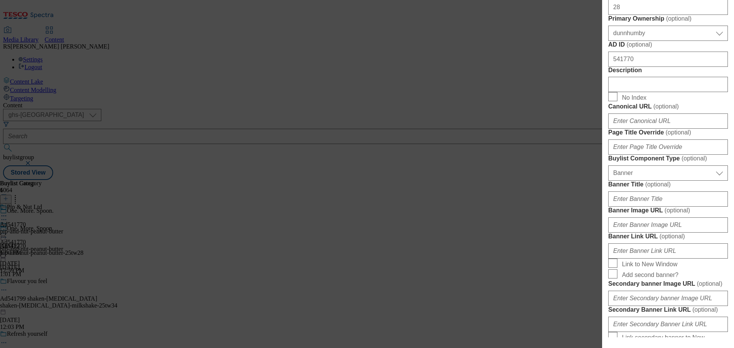
scroll to position [382, 0]
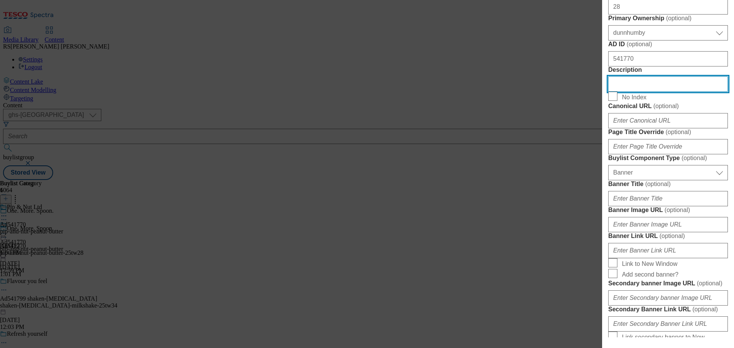
click at [650, 92] on input "Description" at bounding box center [668, 83] width 120 height 15
paste input "Pip & Nut Crunchy Peanut Butter 300g"
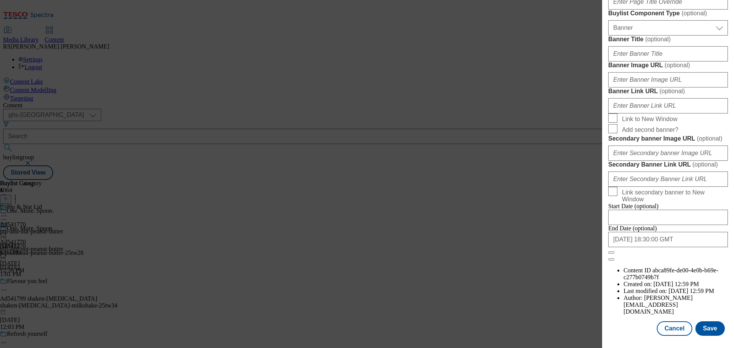
scroll to position [804, 0]
type input "Pip & Nut Crunchy Peanut Butter 300g"
click at [704, 329] on button "Save" at bounding box center [709, 328] width 29 height 15
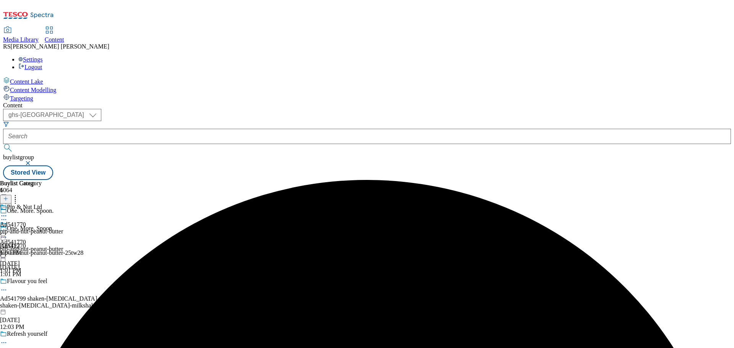
click at [8, 212] on icon at bounding box center [4, 216] width 8 height 8
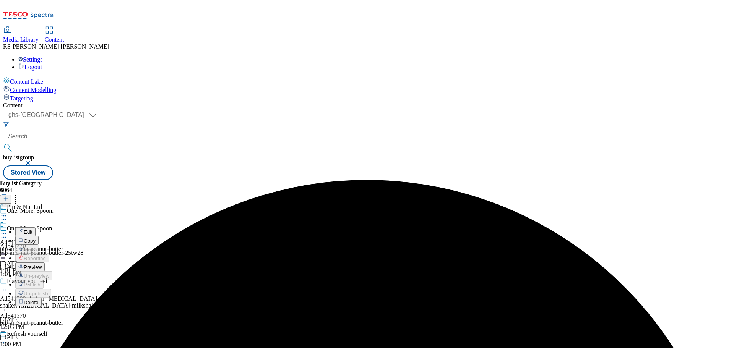
click at [36, 227] on button "Edit" at bounding box center [25, 231] width 20 height 9
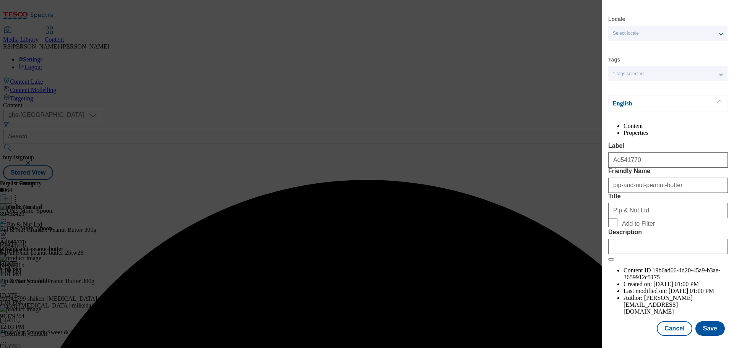
scroll to position [28, 0]
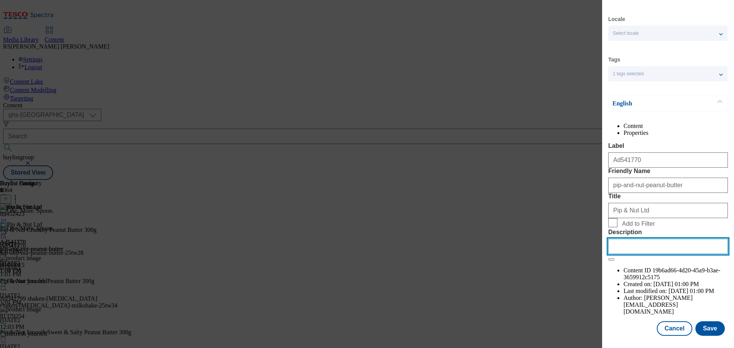
click at [648, 254] on input "Description" at bounding box center [668, 246] width 120 height 15
paste input "Pip & Nut Crunchy Peanut Butter 300g"
type input "Pip & Nut Crunchy Peanut Butter 300g"
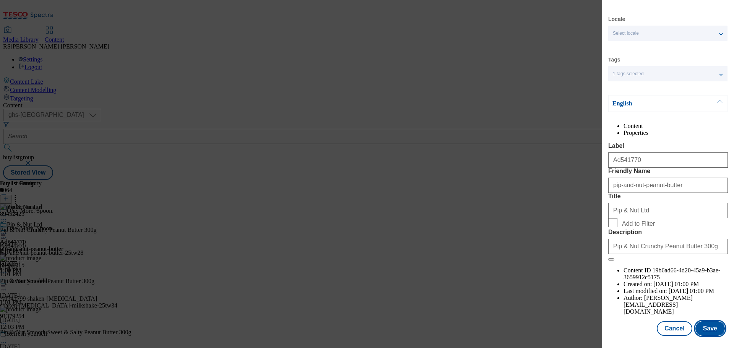
click at [696, 326] on button "Save" at bounding box center [709, 328] width 29 height 15
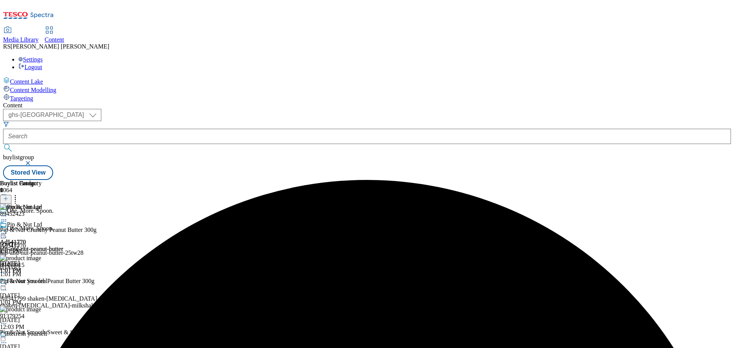
click at [3, 233] on circle at bounding box center [2, 233] width 1 height 1
click at [42, 282] on span "Preview" at bounding box center [33, 285] width 18 height 6
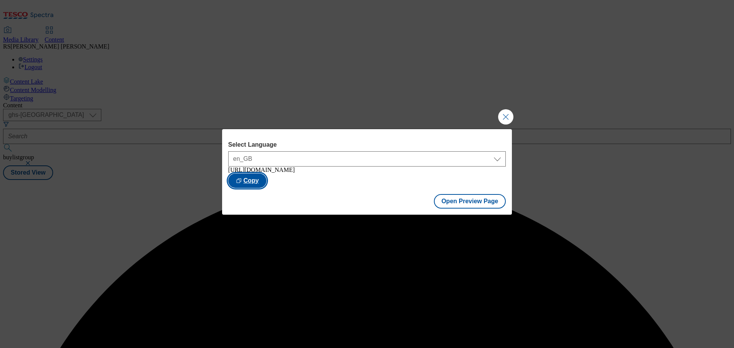
click at [266, 181] on button "Copy" at bounding box center [247, 180] width 38 height 15
